Goal: Check status: Check status

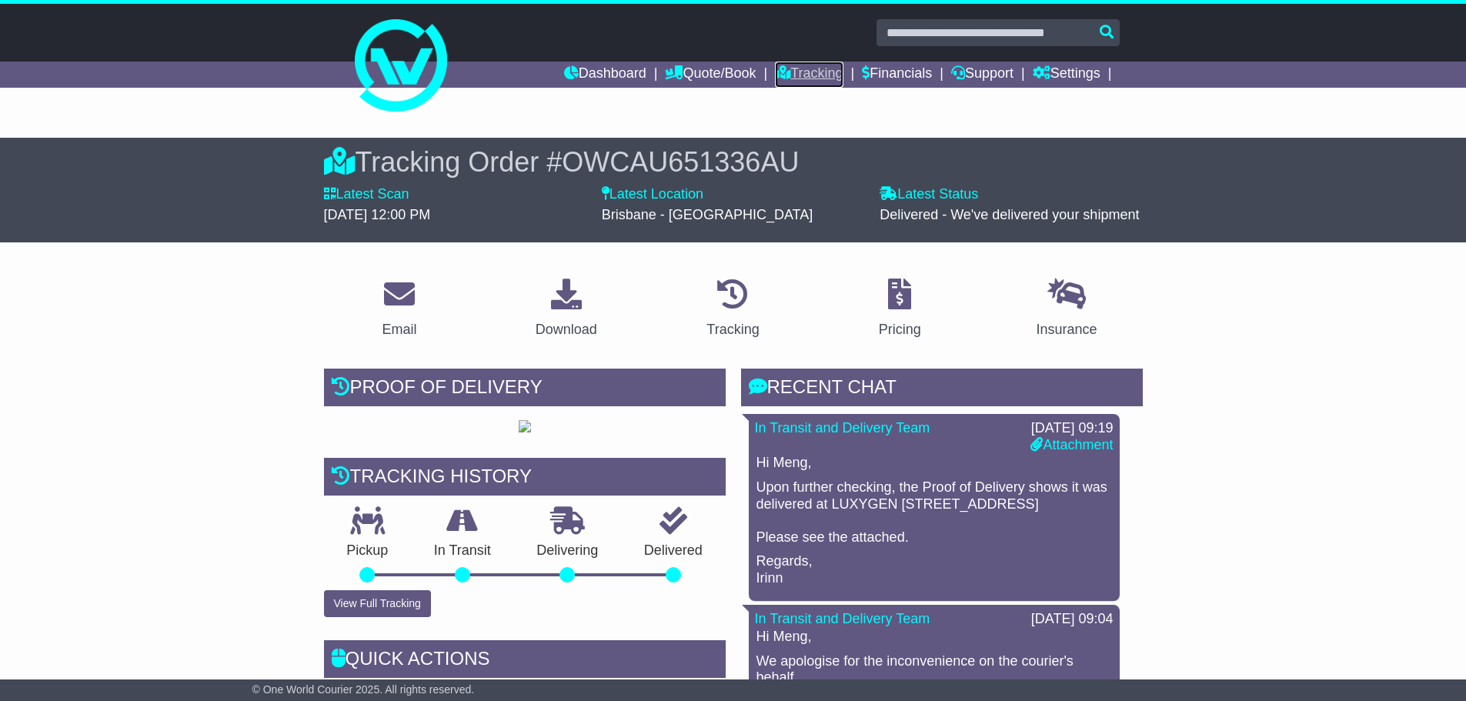
click at [805, 67] on link "Tracking" at bounding box center [809, 75] width 68 height 26
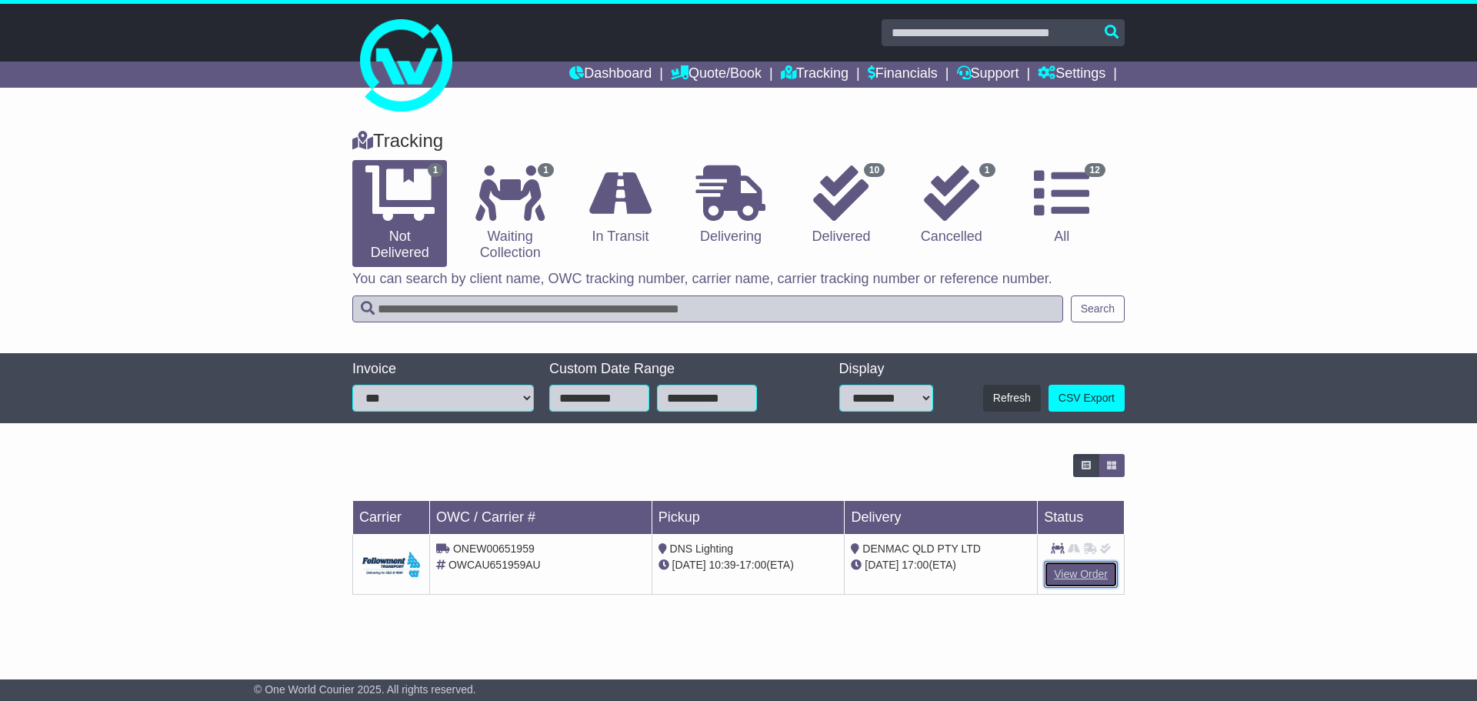
click at [1063, 572] on link "View Order" at bounding box center [1081, 574] width 74 height 27
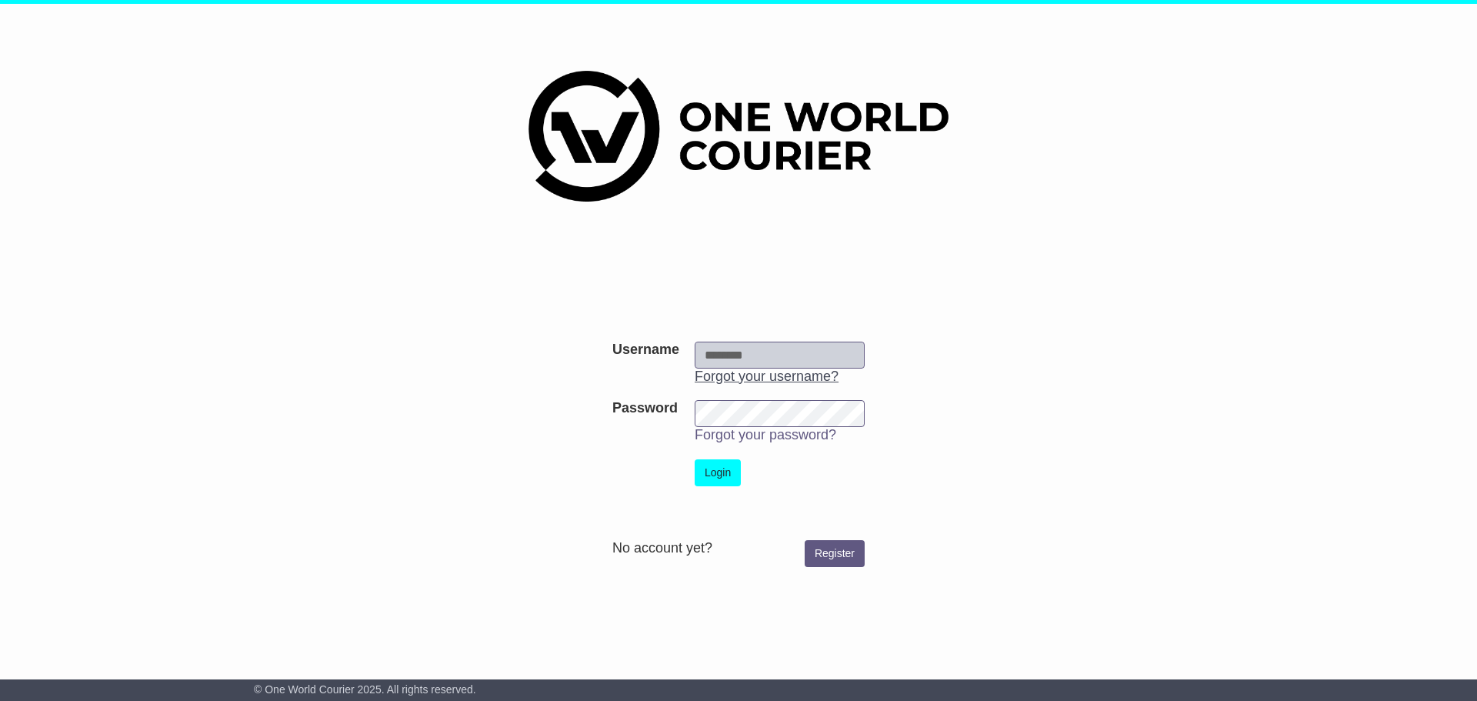
click at [794, 369] on link "Forgot your username?" at bounding box center [767, 376] width 144 height 15
click at [746, 352] on input "Username" at bounding box center [780, 355] width 170 height 27
type input "**********"
click at [713, 472] on button "Login" at bounding box center [718, 472] width 46 height 27
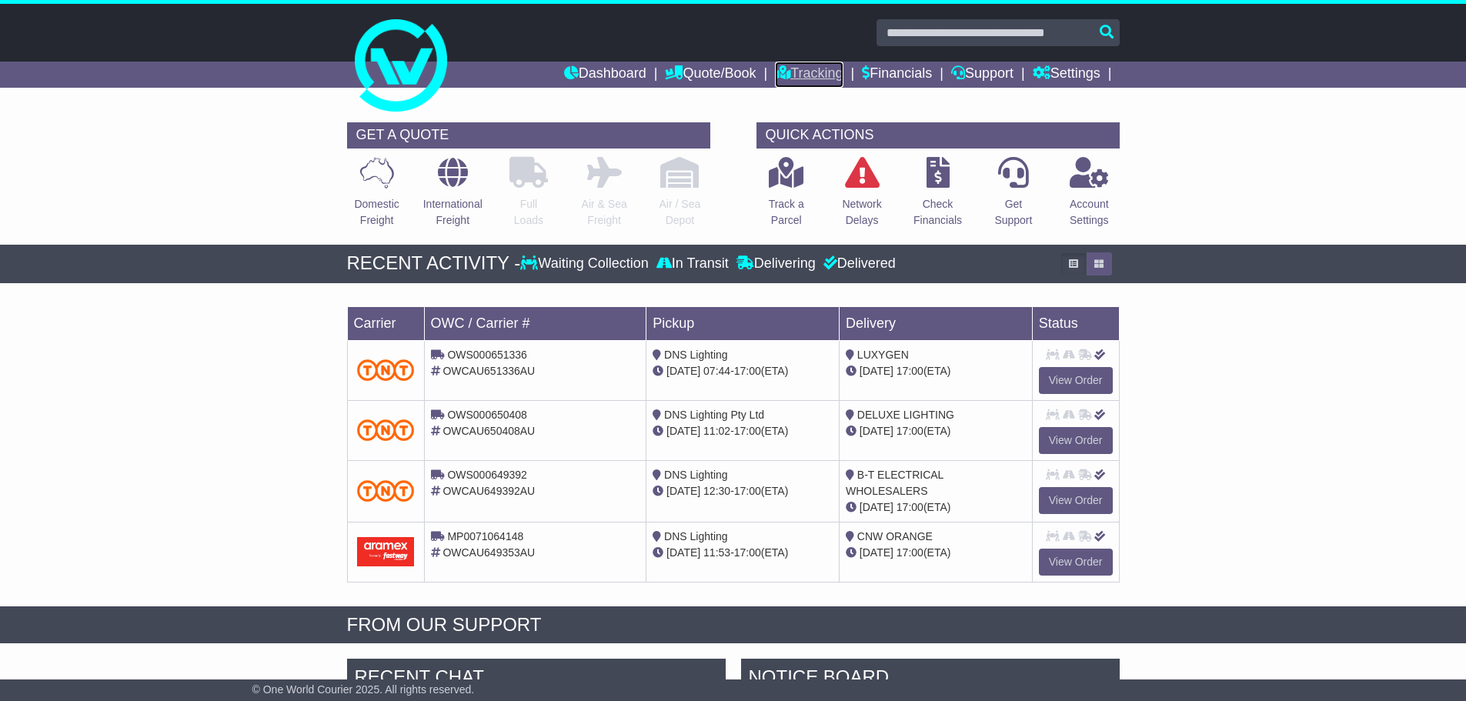
click at [787, 75] on link "Tracking" at bounding box center [809, 75] width 68 height 26
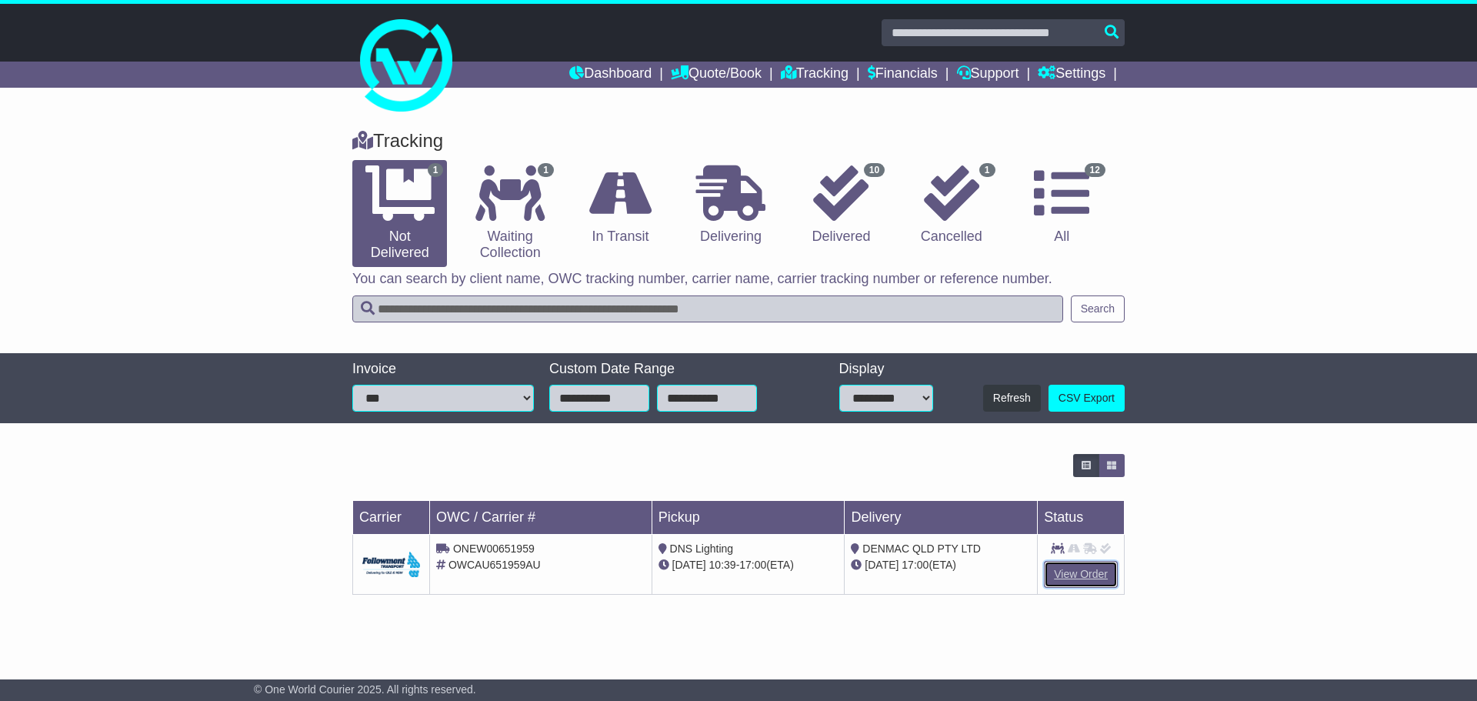
click at [1067, 570] on link "View Order" at bounding box center [1081, 574] width 74 height 27
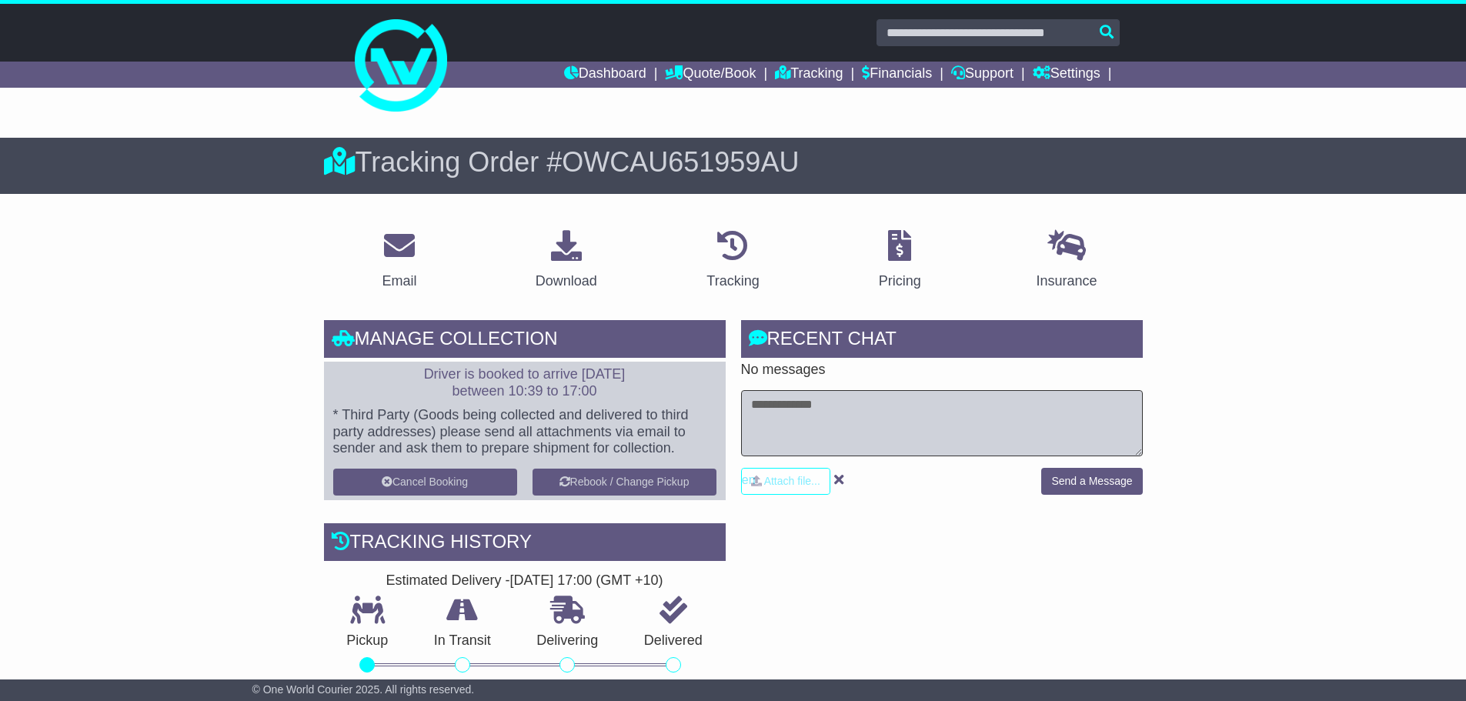
click at [860, 408] on textarea at bounding box center [942, 423] width 402 height 66
